Goal: Information Seeking & Learning: Understand process/instructions

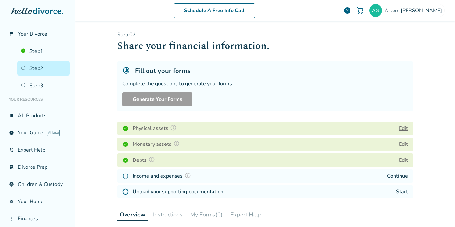
click at [181, 193] on h4 "Upload your supporting documentation" at bounding box center [178, 192] width 91 height 8
click at [403, 195] on div "Start" at bounding box center [402, 192] width 12 height 8
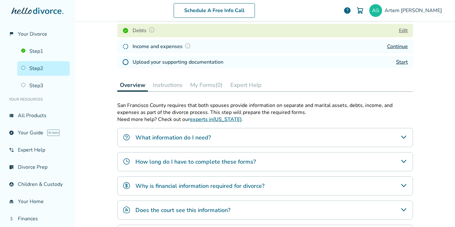
click at [172, 89] on button "Instructions" at bounding box center [167, 85] width 35 height 13
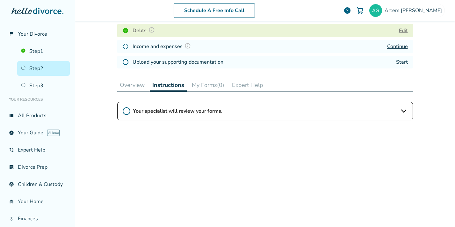
click at [180, 105] on div "Your specialist will review your forms." at bounding box center [265, 111] width 296 height 18
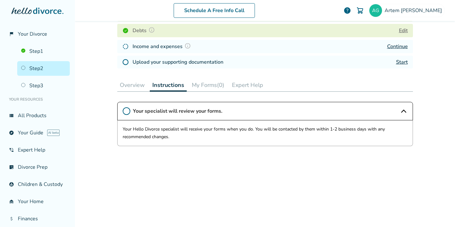
click at [133, 84] on button "Overview" at bounding box center [132, 85] width 30 height 13
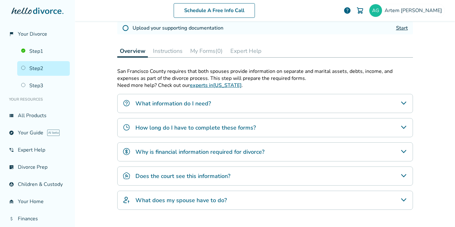
scroll to position [206, 0]
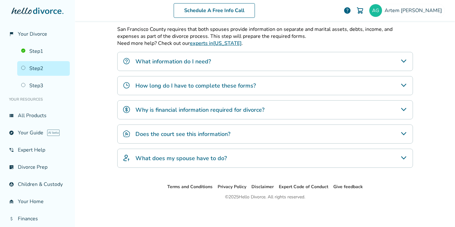
click at [157, 61] on h4 "What information do I need?" at bounding box center [174, 61] width 76 height 8
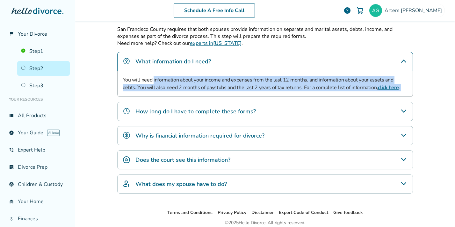
drag, startPoint x: 153, startPoint y: 78, endPoint x: 224, endPoint y: 99, distance: 73.3
click at [224, 99] on div "San Francisco County requires that both spouses provide information on separate…" at bounding box center [265, 110] width 296 height 168
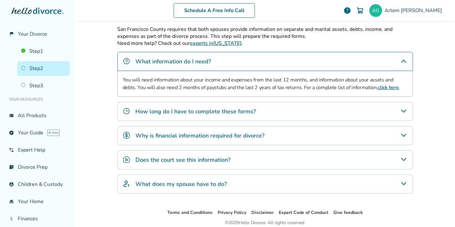
click at [171, 98] on div "San Francisco County requires that both spouses provide information on separate…" at bounding box center [265, 110] width 296 height 168
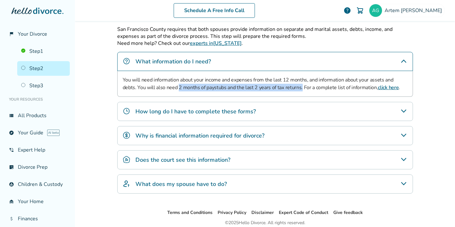
drag, startPoint x: 164, startPoint y: 86, endPoint x: 287, endPoint y: 85, distance: 123.1
click at [287, 85] on p "You will need information about your income and expenses from the last 12 month…" at bounding box center [265, 83] width 285 height 15
copy p "2 months of paystubs and the last 2 years of tax returns."
click at [378, 86] on link "click here" at bounding box center [388, 87] width 21 height 7
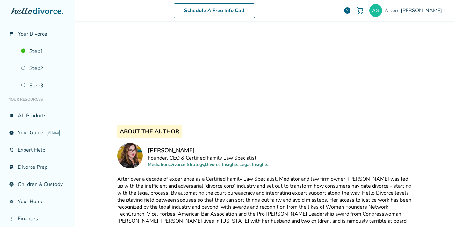
scroll to position [644, 0]
